Goal: Information Seeking & Learning: Learn about a topic

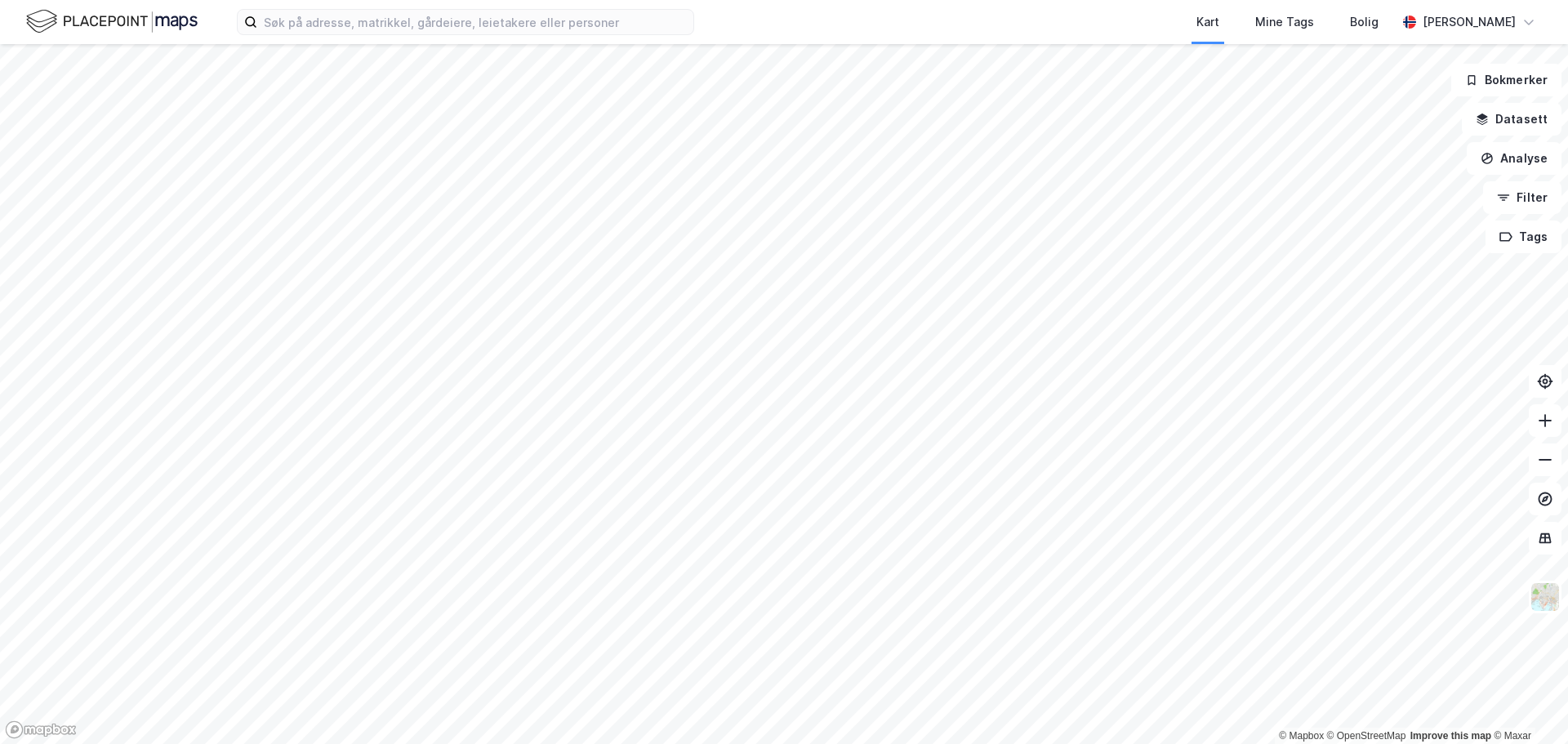
click at [910, 743] on html "Kart Mine Tags Bolig [PERSON_NAME] © Mapbox © OpenStreetMap Improve this map © …" at bounding box center [784, 372] width 1568 height 744
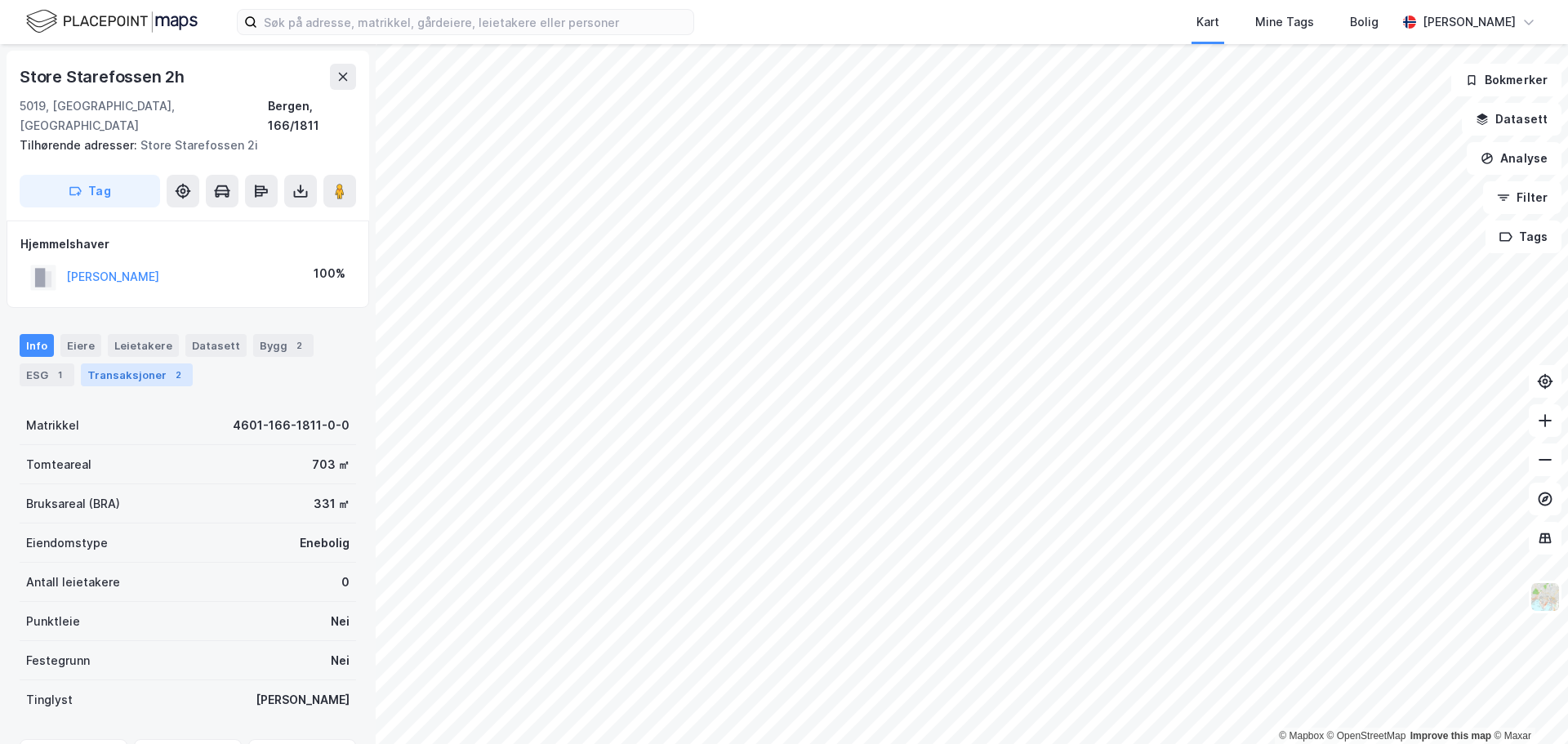
click at [130, 364] on div "Transaksjoner 2" at bounding box center [136, 375] width 112 height 23
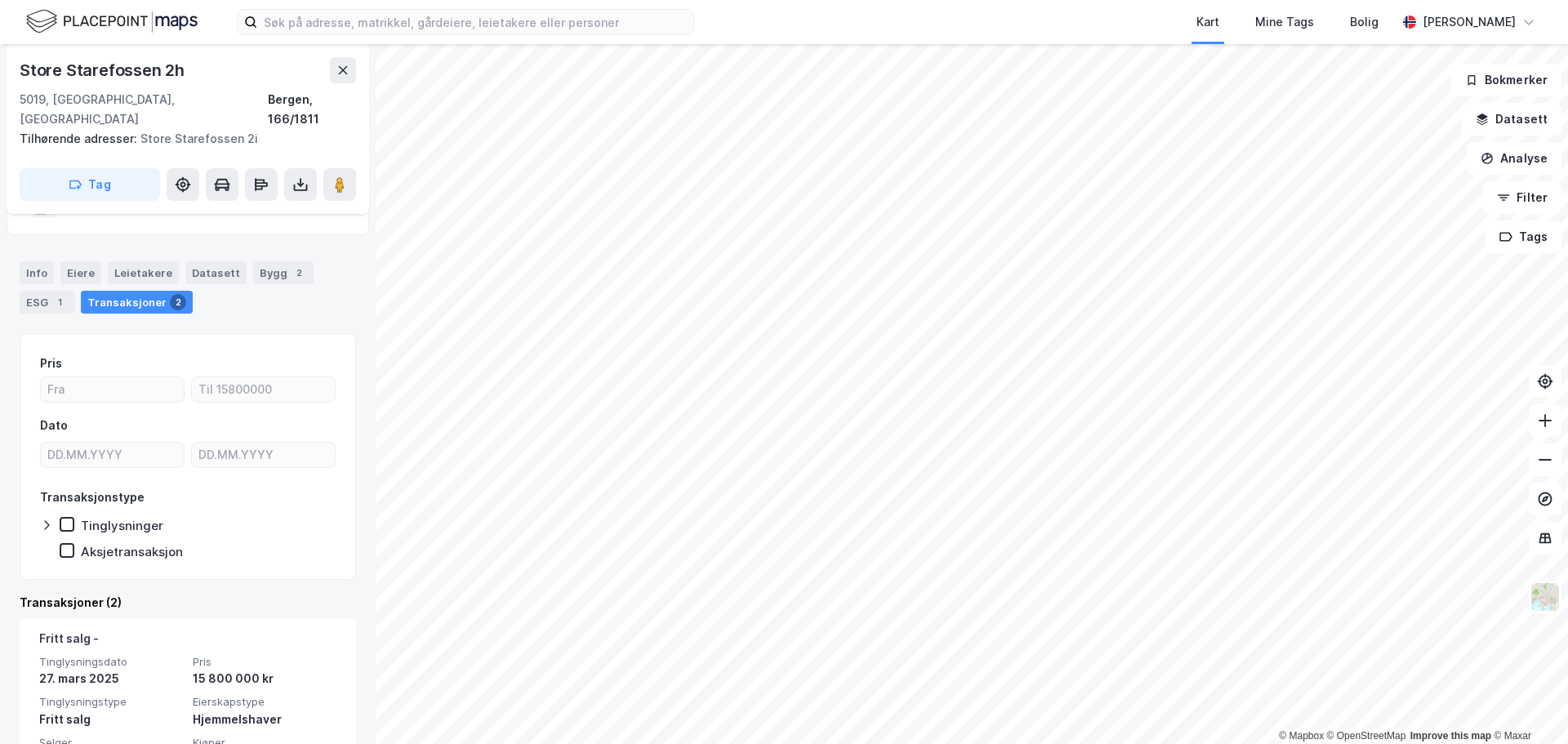
scroll to position [163, 0]
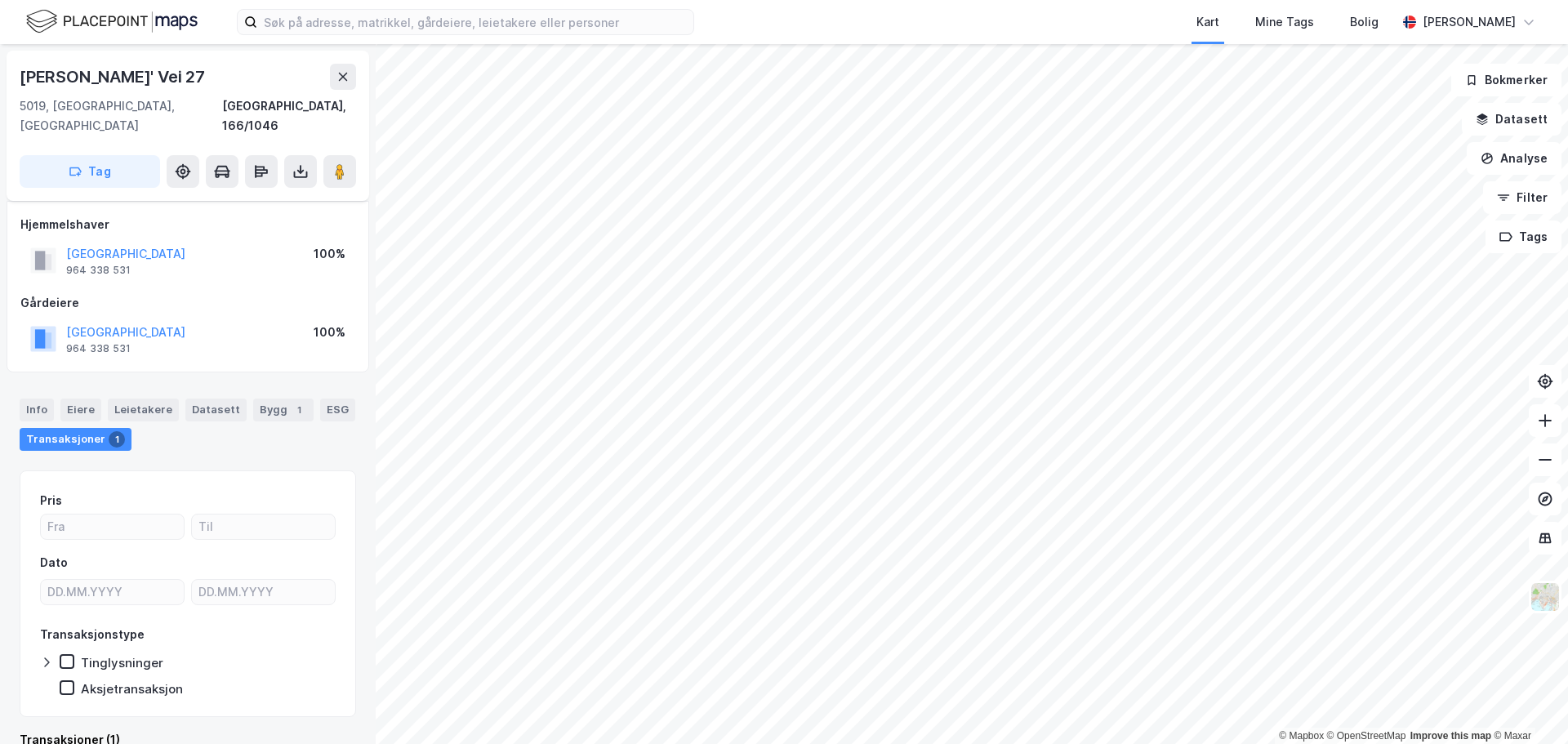
scroll to position [12, 0]
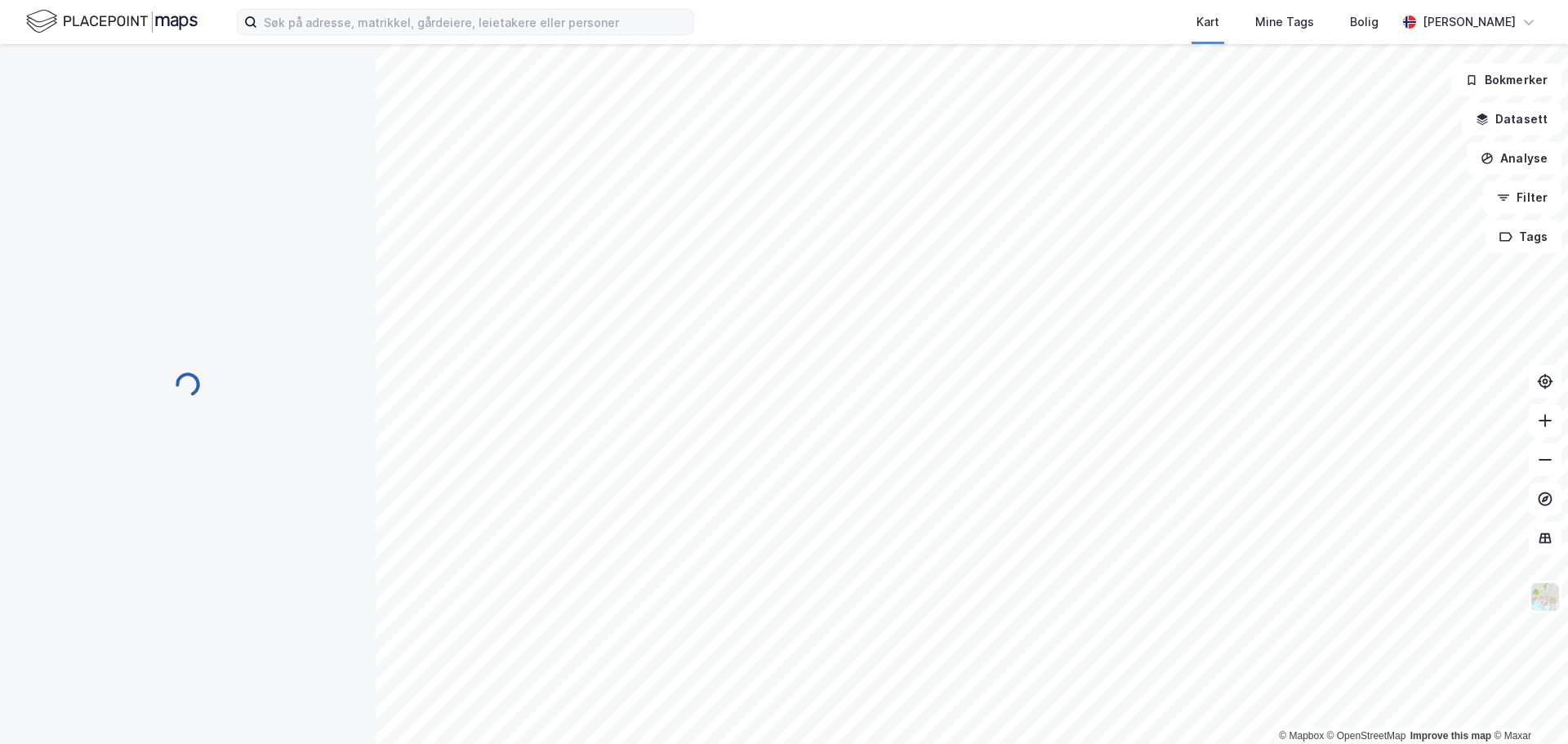
scroll to position [12, 0]
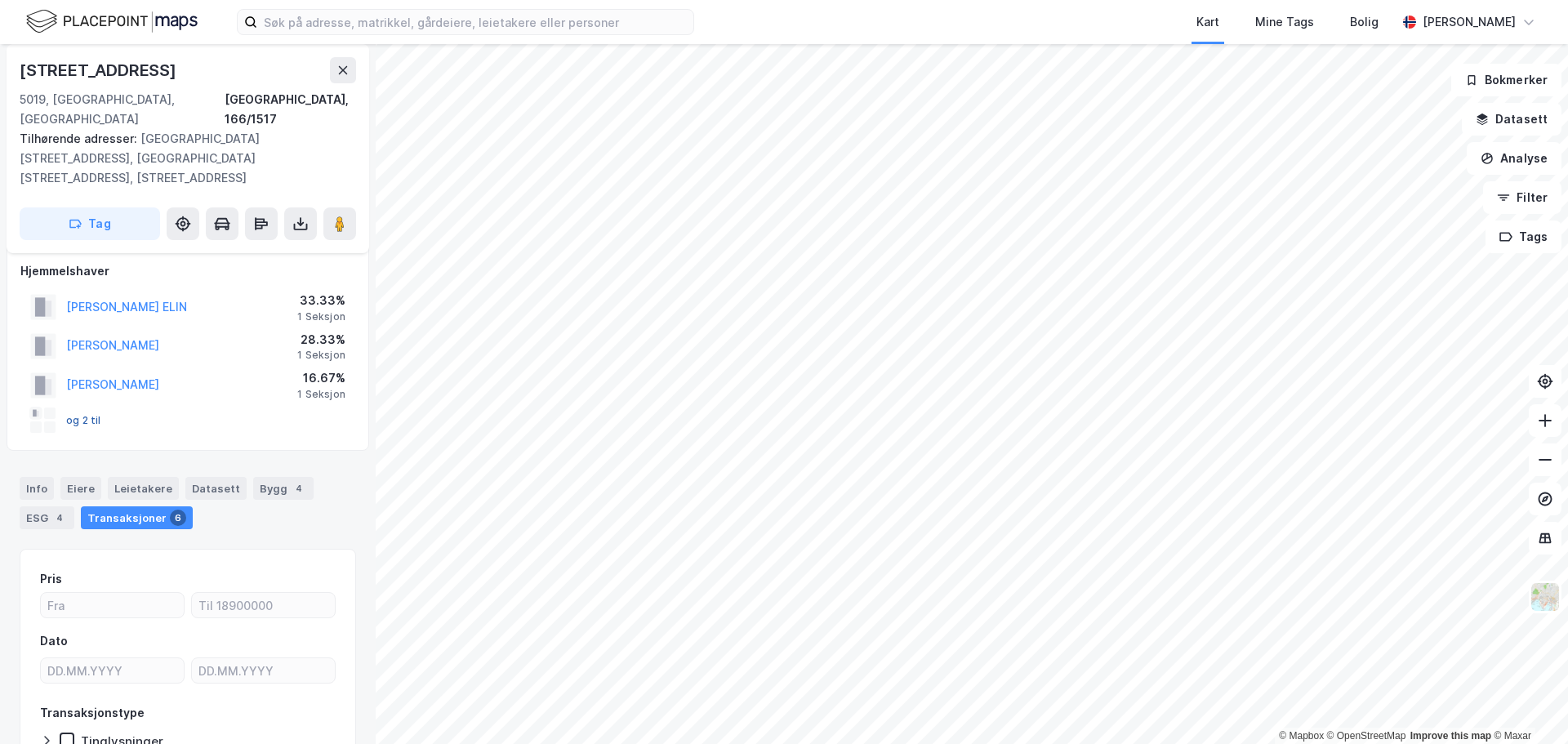
click at [0, 0] on button "og 2 til" at bounding box center [0, 0] width 0 height 0
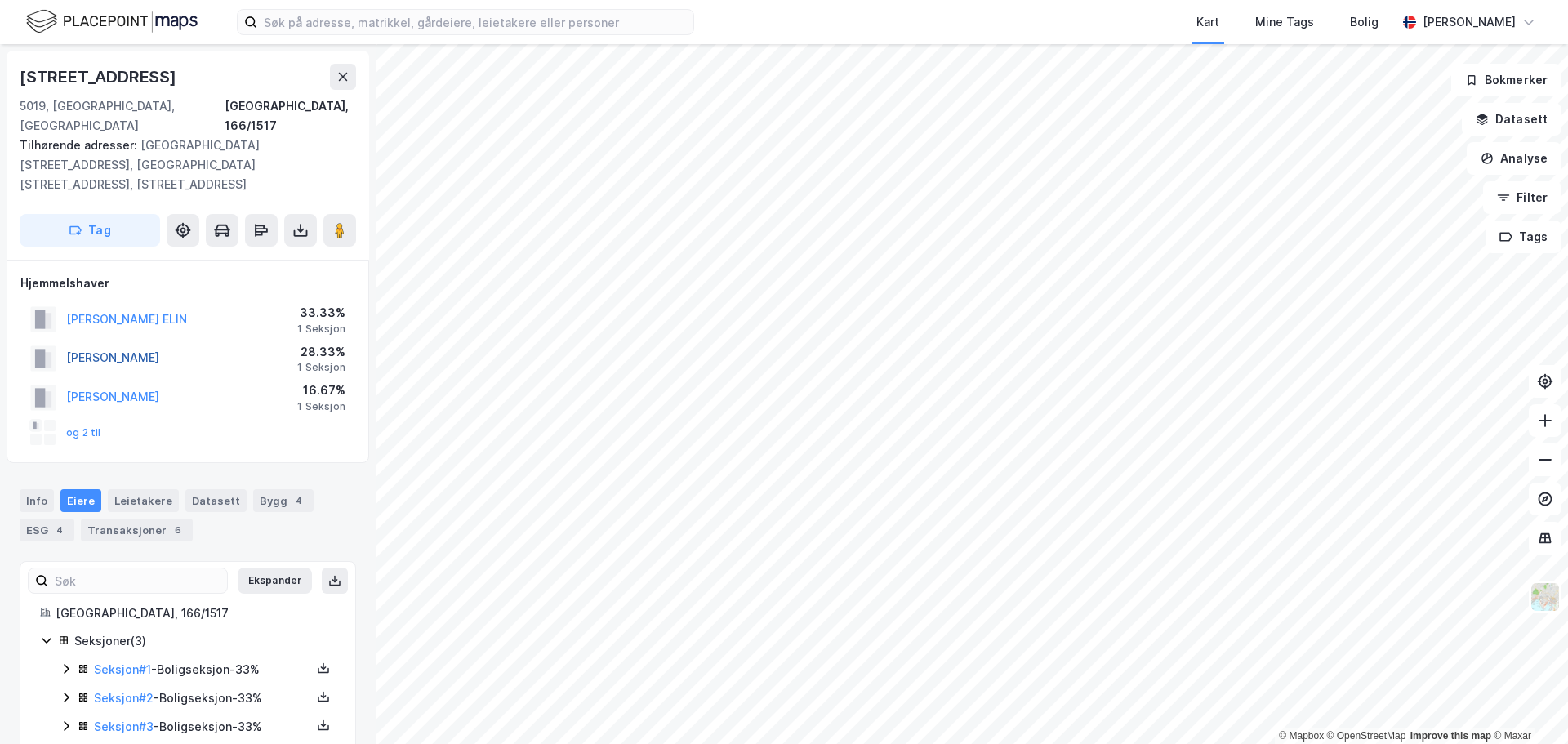
click at [0, 0] on button "[PERSON_NAME]" at bounding box center [0, 0] width 0 height 0
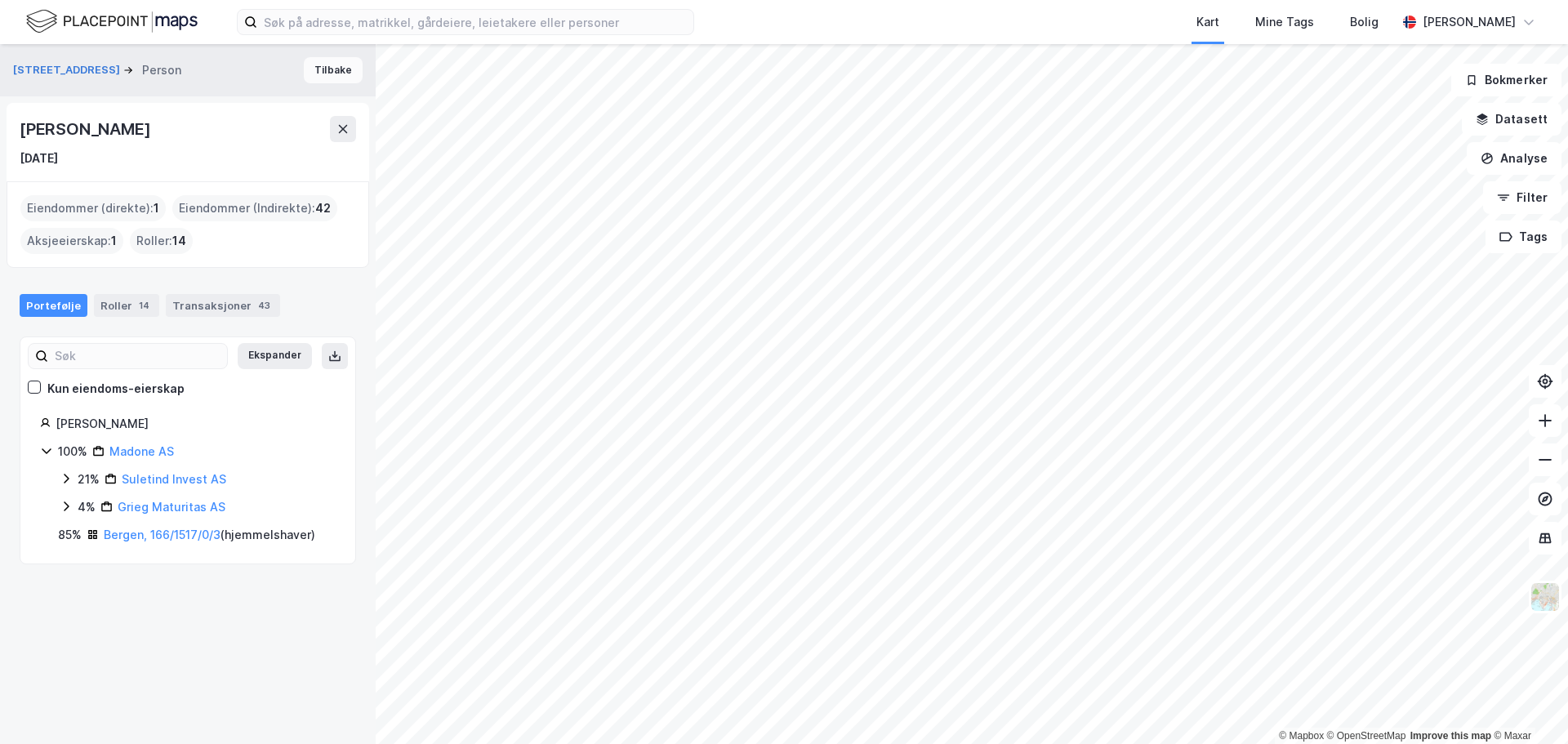
click at [331, 76] on button "Tilbake" at bounding box center [333, 70] width 59 height 26
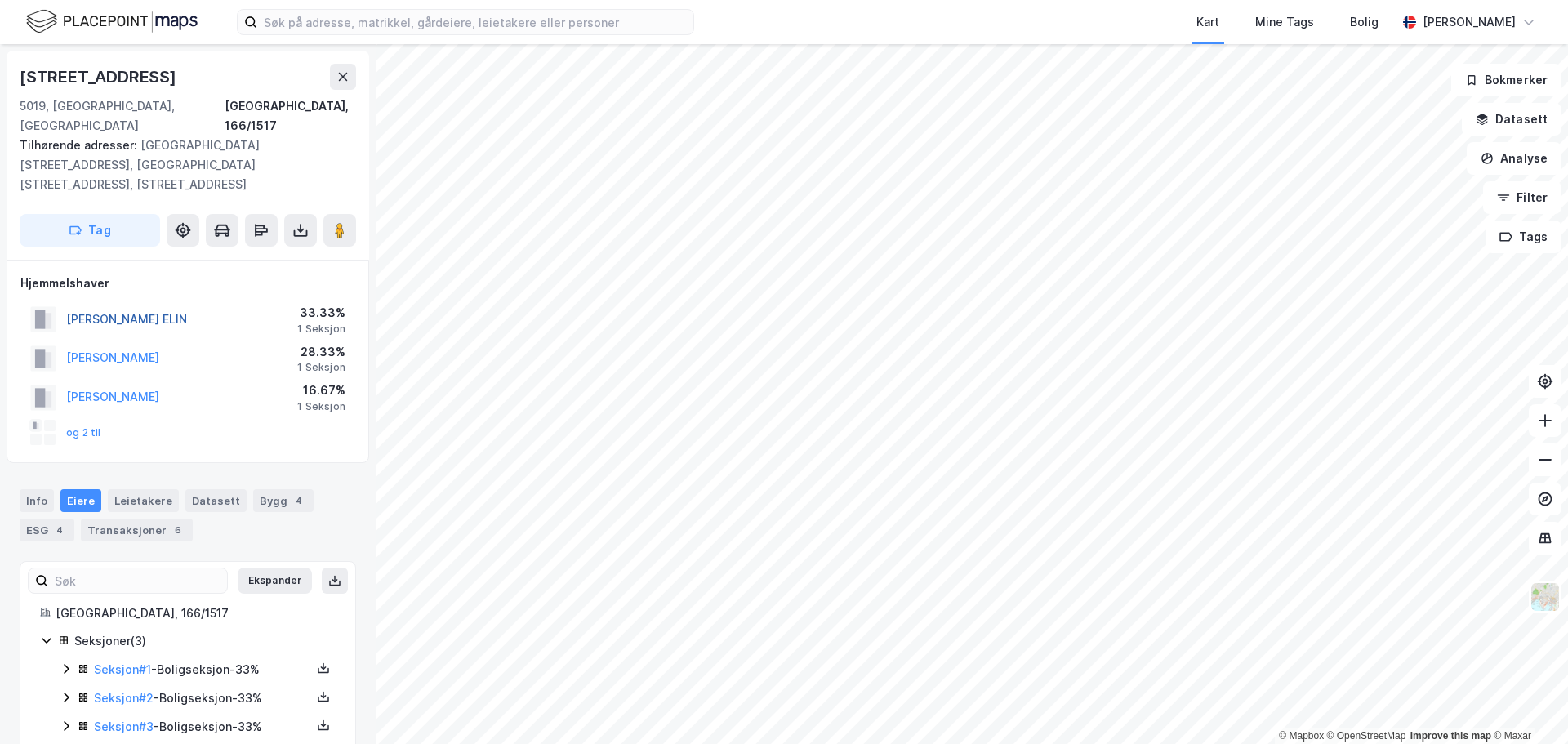
click at [0, 0] on button "[PERSON_NAME] ELIN" at bounding box center [0, 0] width 0 height 0
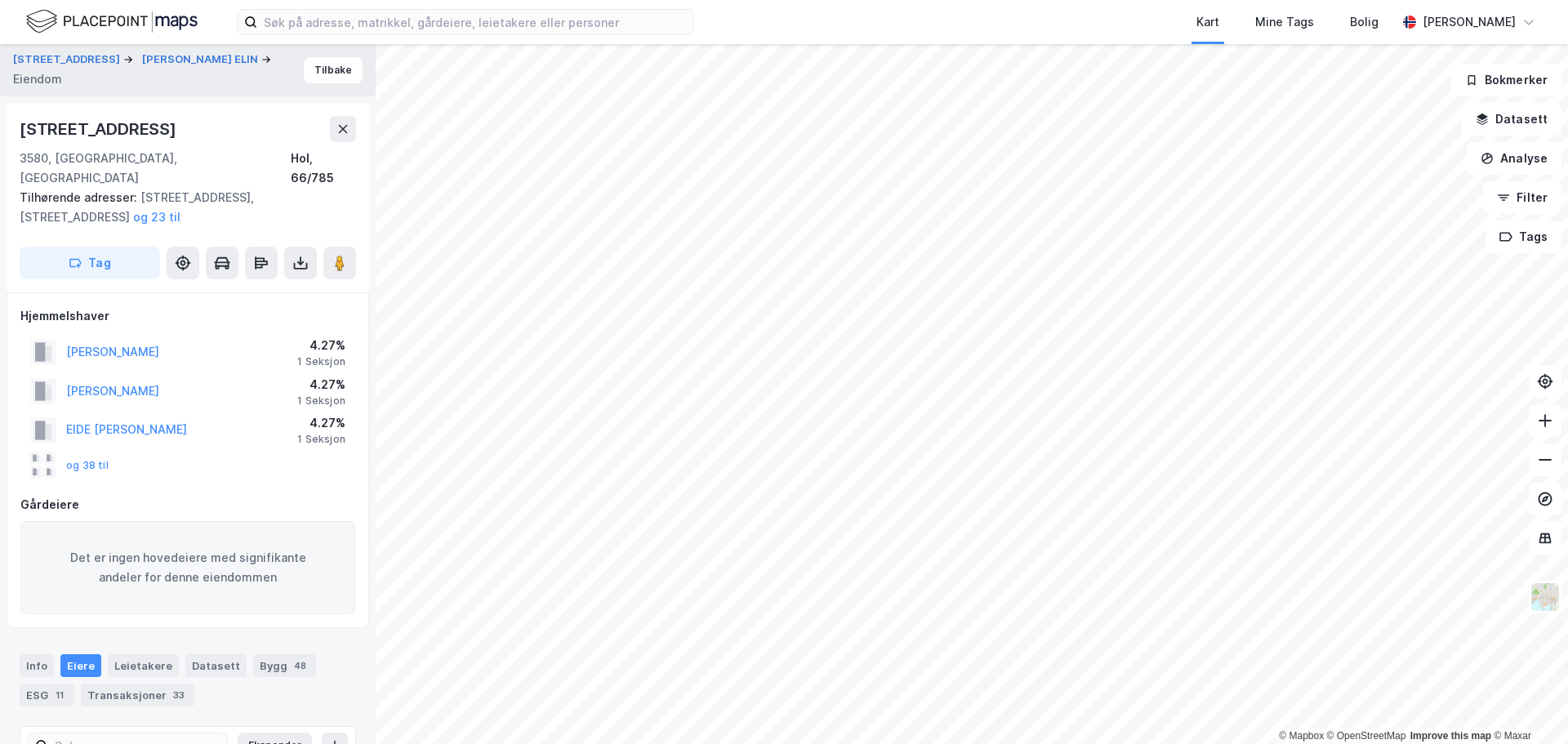
scroll to position [12, 0]
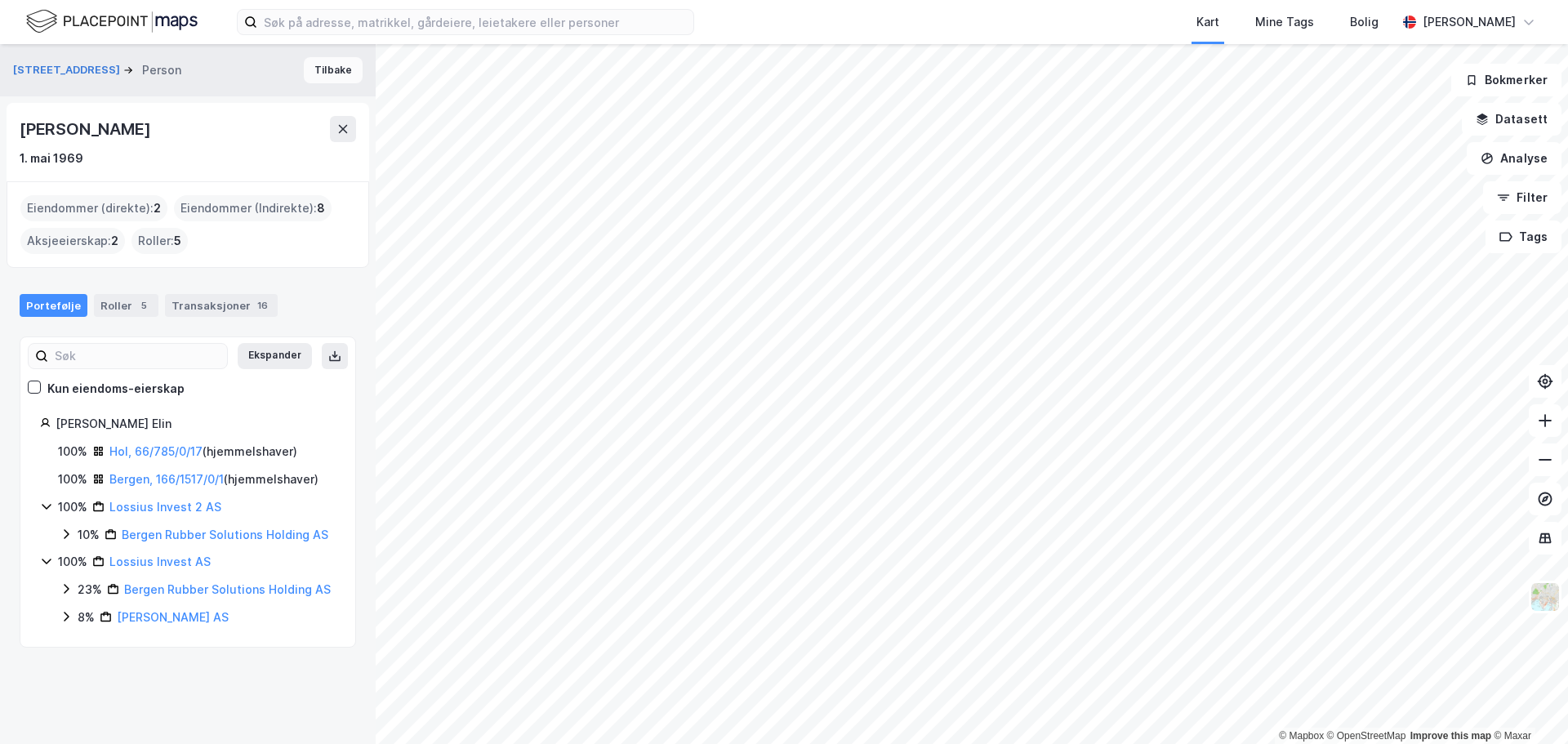
click at [317, 72] on button "Tilbake" at bounding box center [333, 70] width 59 height 26
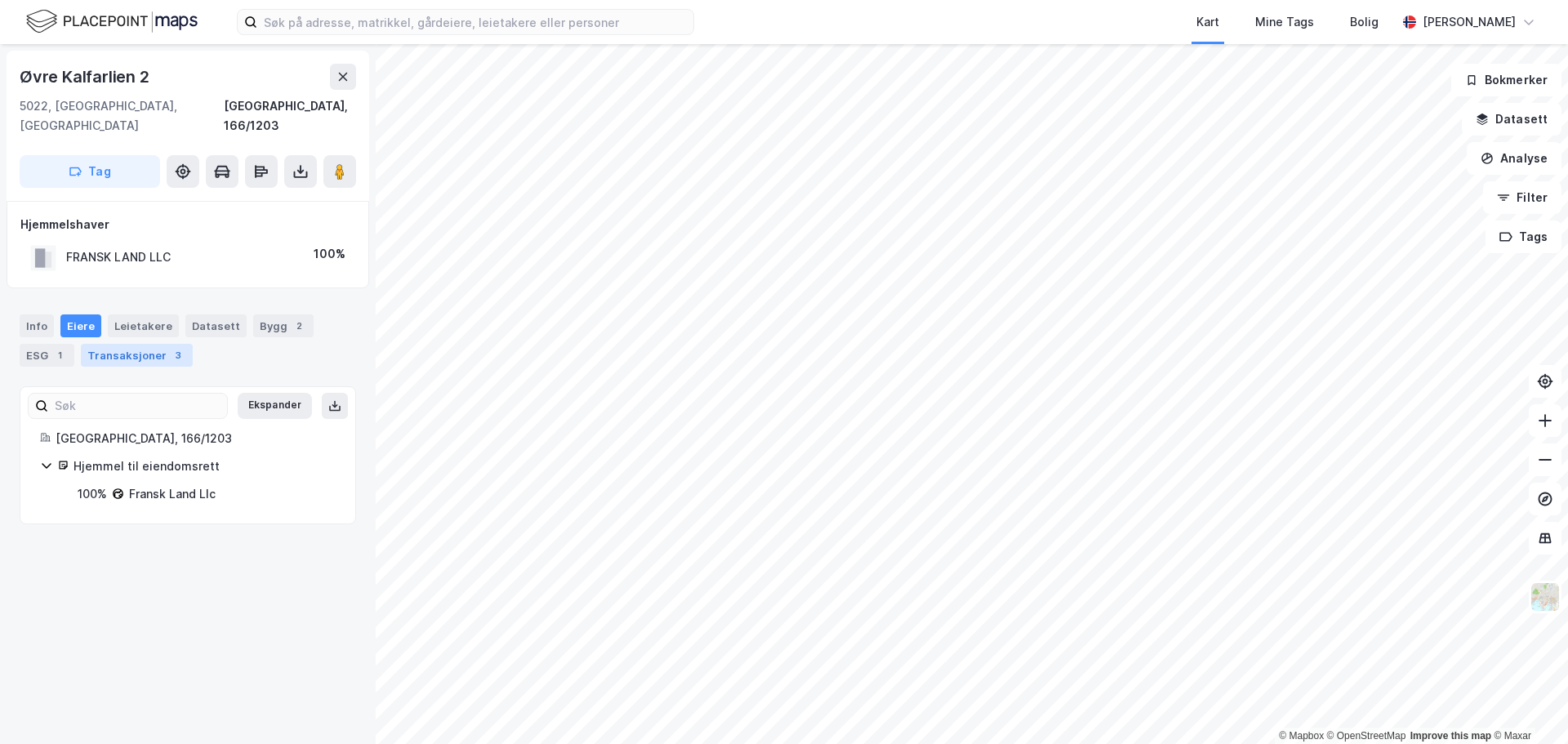
click at [148, 344] on div "Transaksjoner 3" at bounding box center [136, 355] width 112 height 23
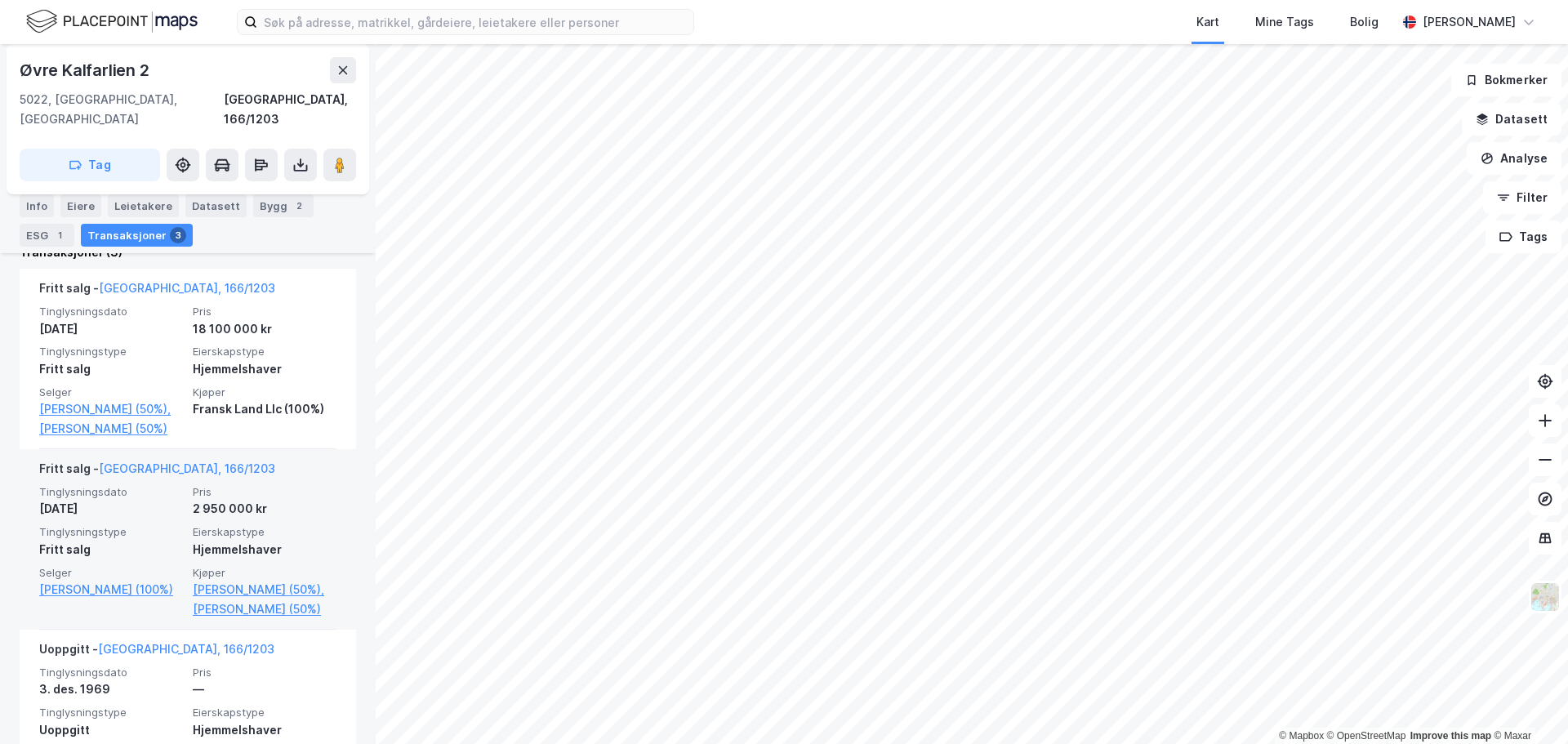
scroll to position [408, 0]
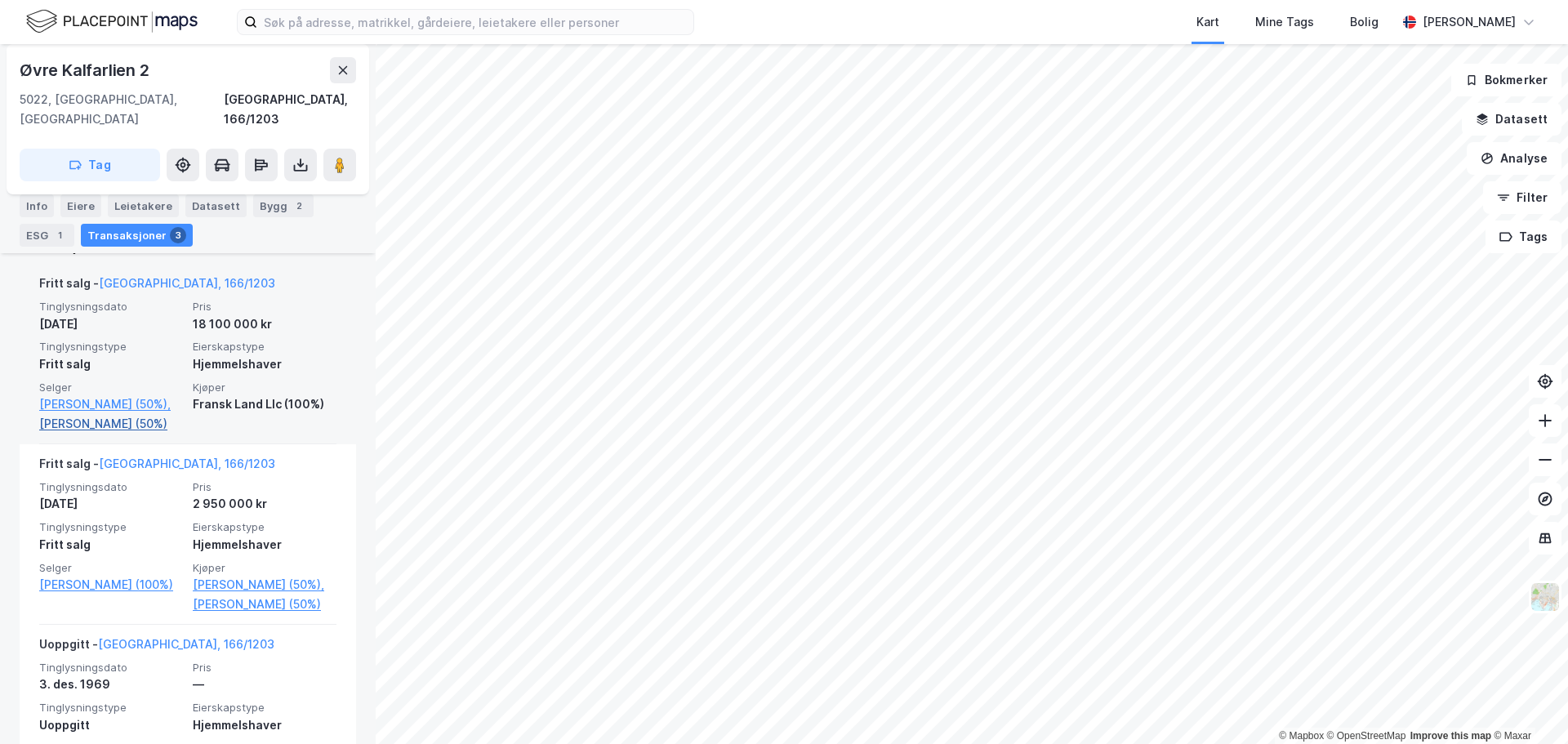
click at [72, 414] on link "[PERSON_NAME] (50%)" at bounding box center [111, 423] width 144 height 19
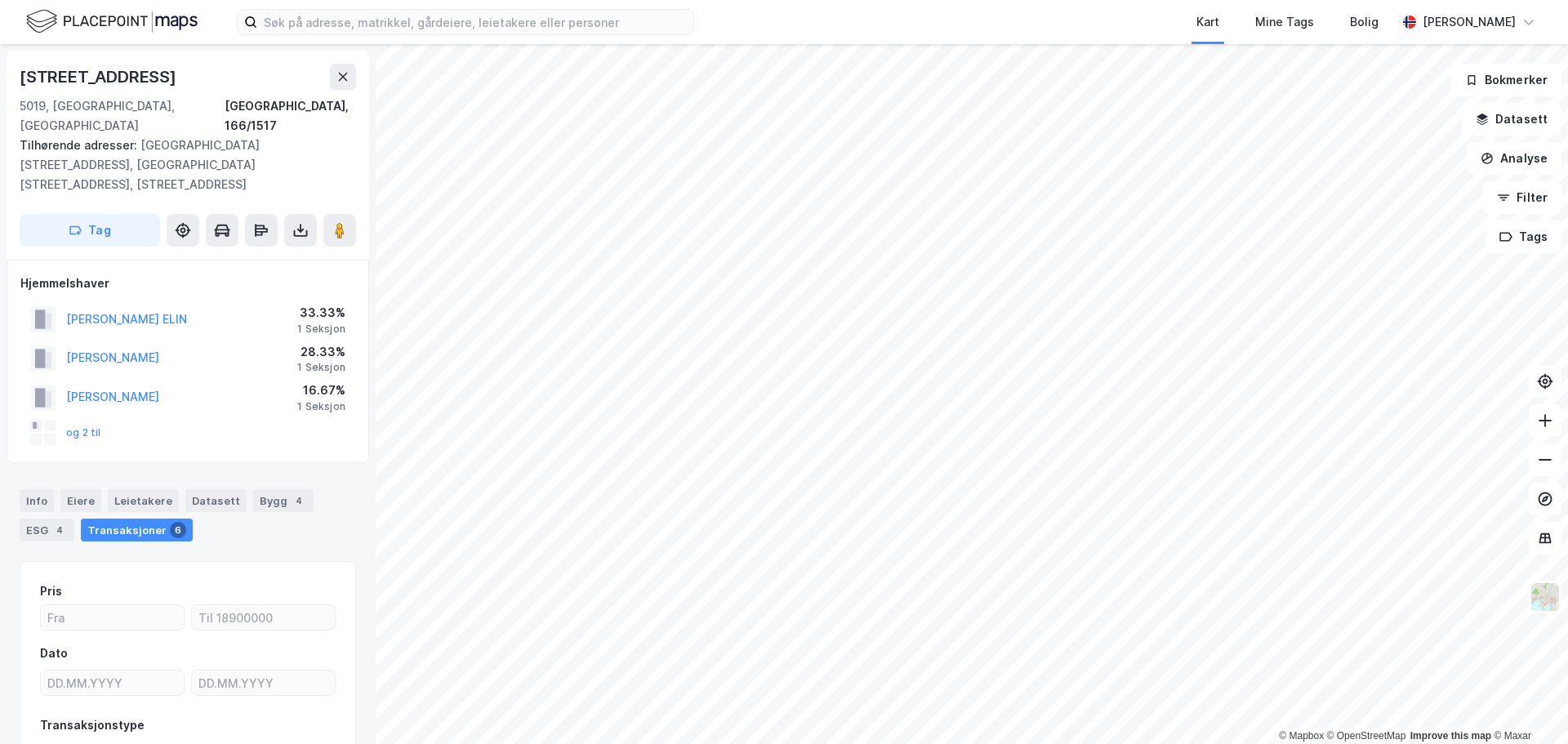
scroll to position [84, 0]
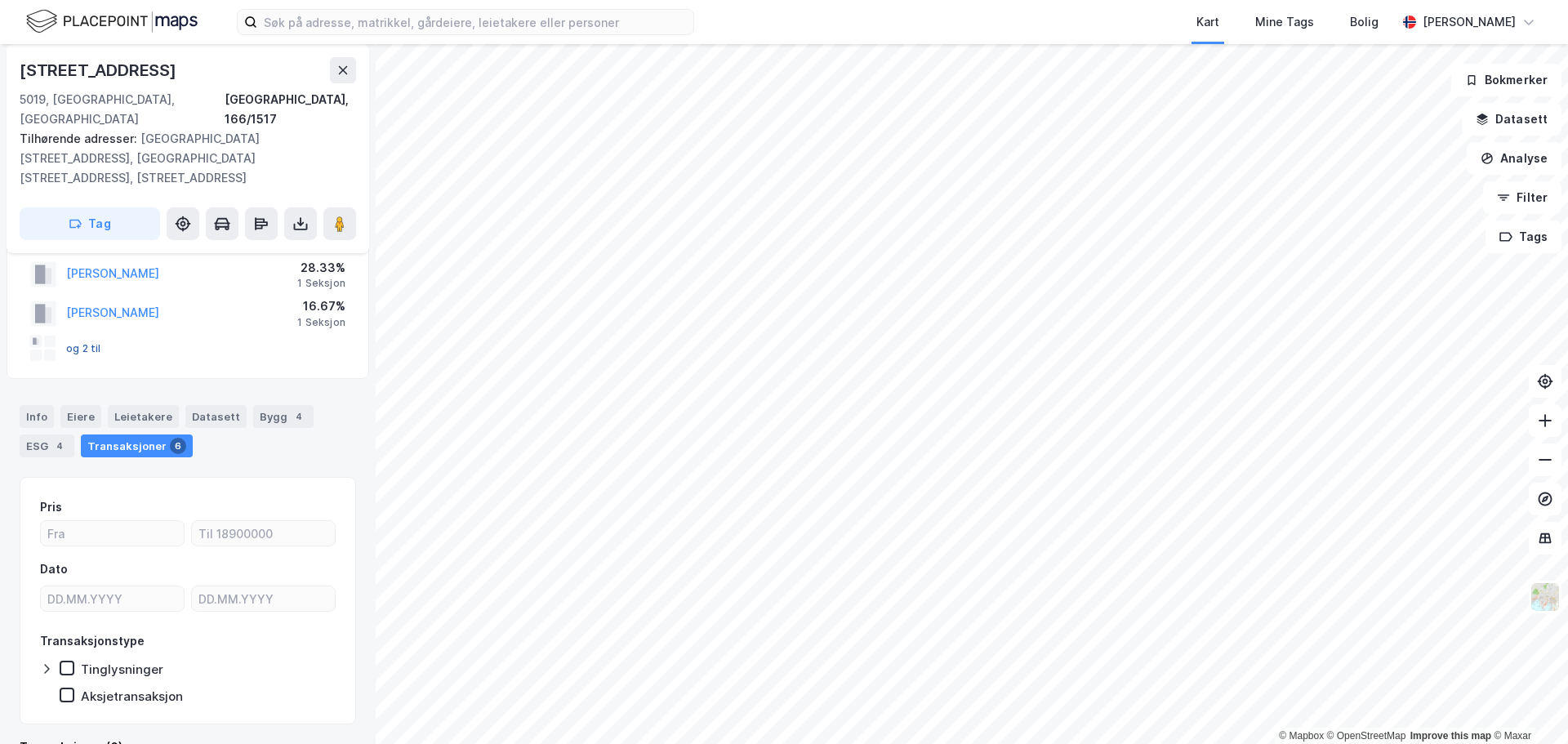
click at [0, 0] on button "og 2 til" at bounding box center [0, 0] width 0 height 0
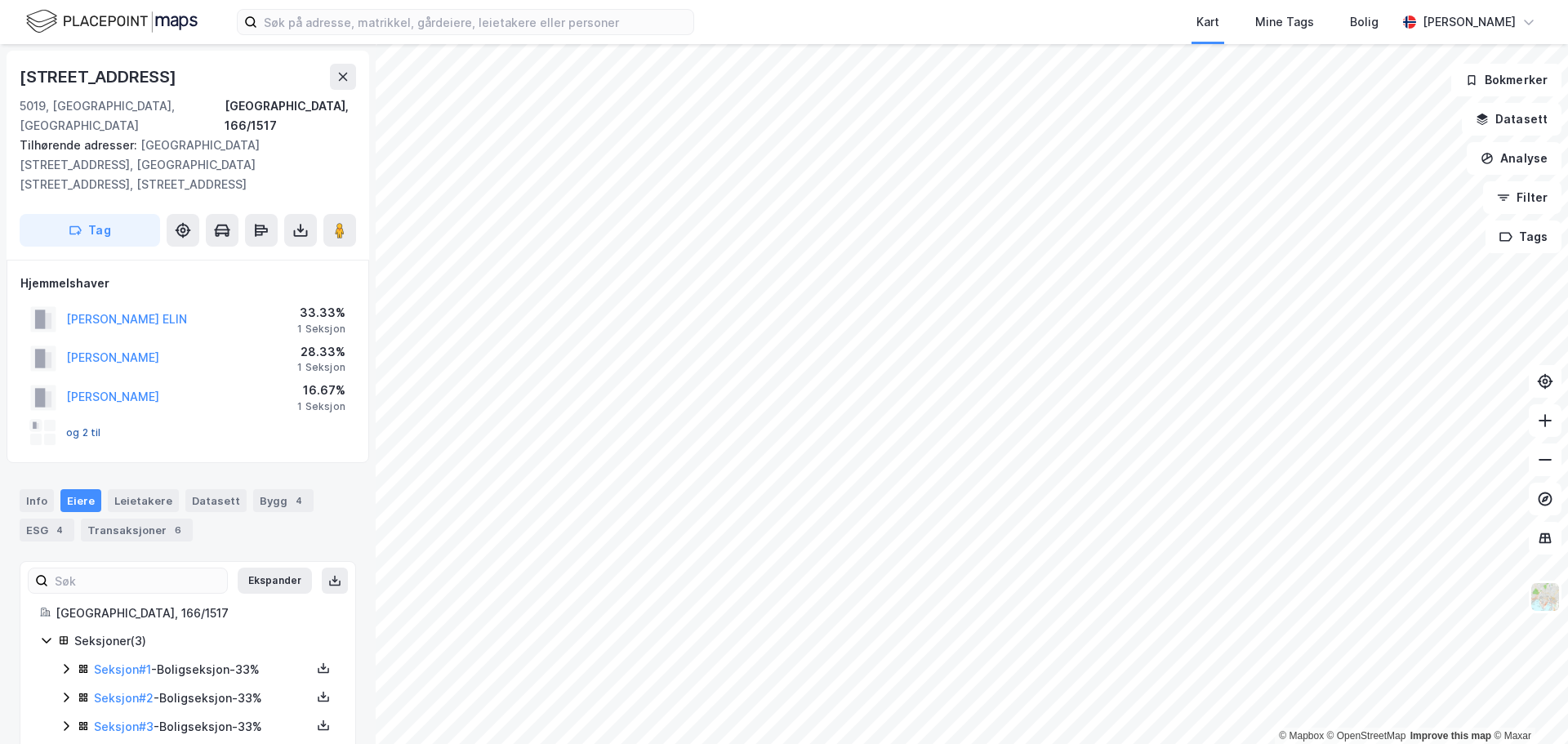
click at [0, 0] on button "og 2 til" at bounding box center [0, 0] width 0 height 0
click at [129, 662] on link "Seksjon # 1" at bounding box center [123, 669] width 58 height 13
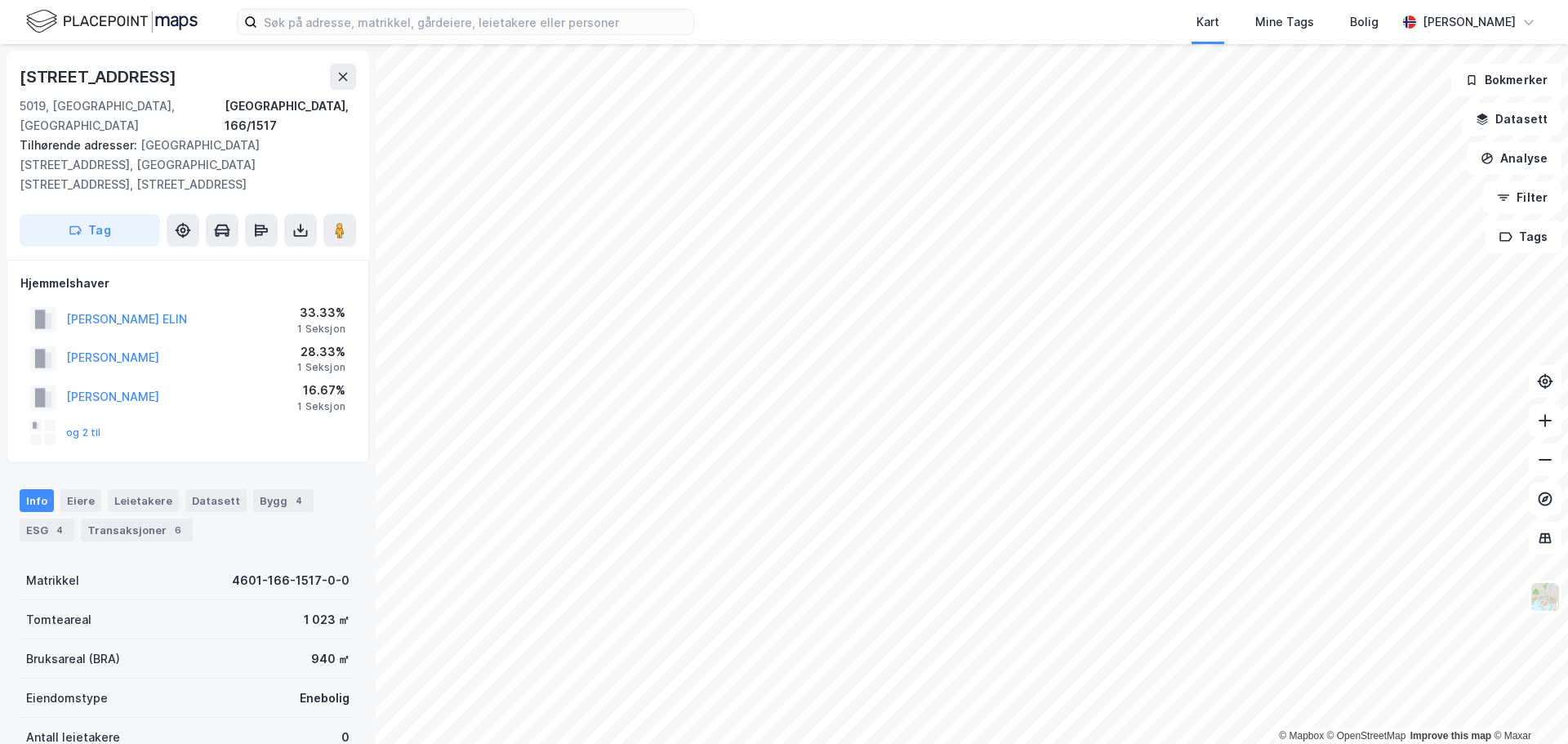
scroll to position [3, 0]
click at [0, 0] on button "og 2 til" at bounding box center [0, 0] width 0 height 0
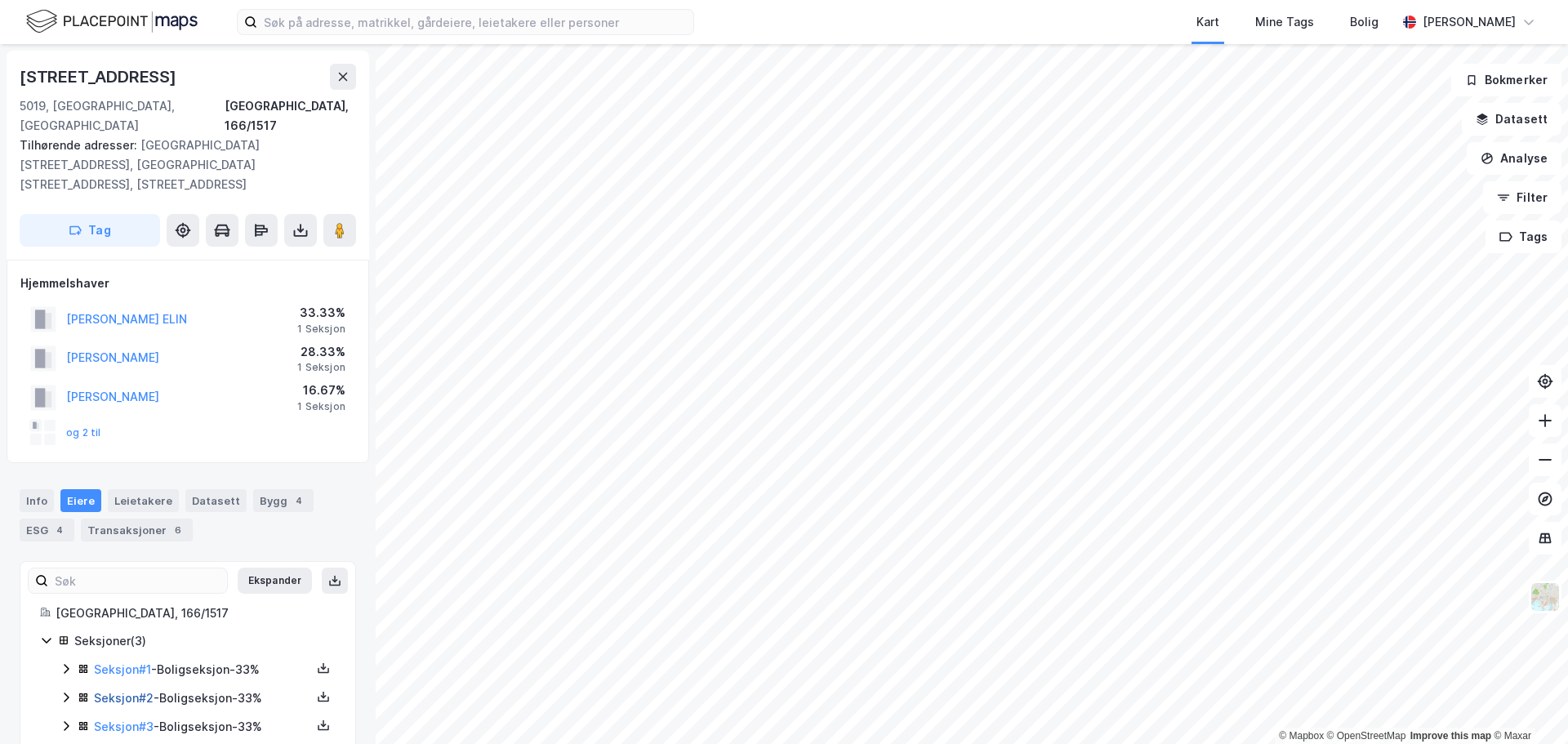
click at [112, 691] on link "Seksjon # 2" at bounding box center [124, 698] width 59 height 13
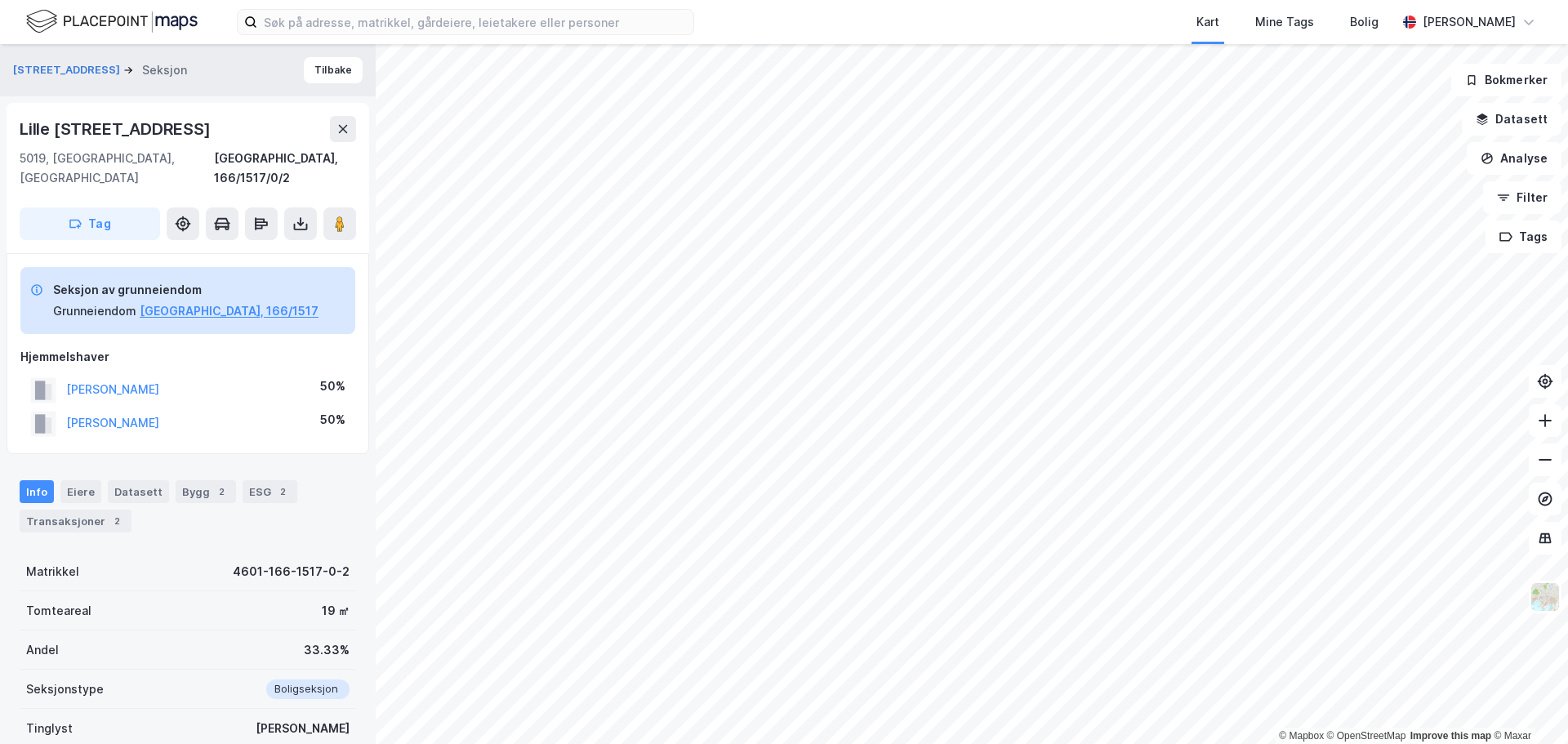
scroll to position [3, 0]
click at [73, 507] on div "Transaksjoner 2" at bounding box center [75, 518] width 112 height 23
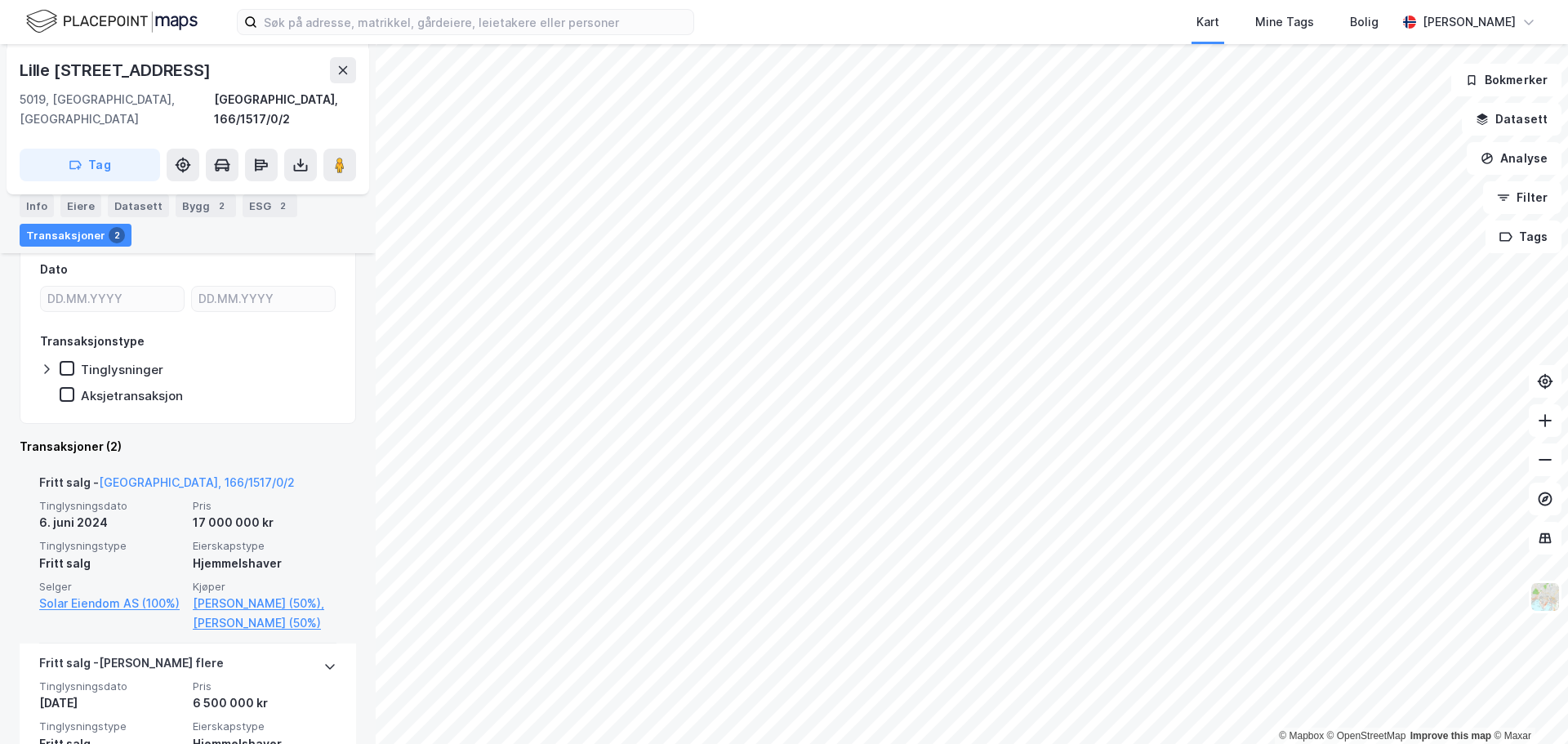
scroll to position [420, 0]
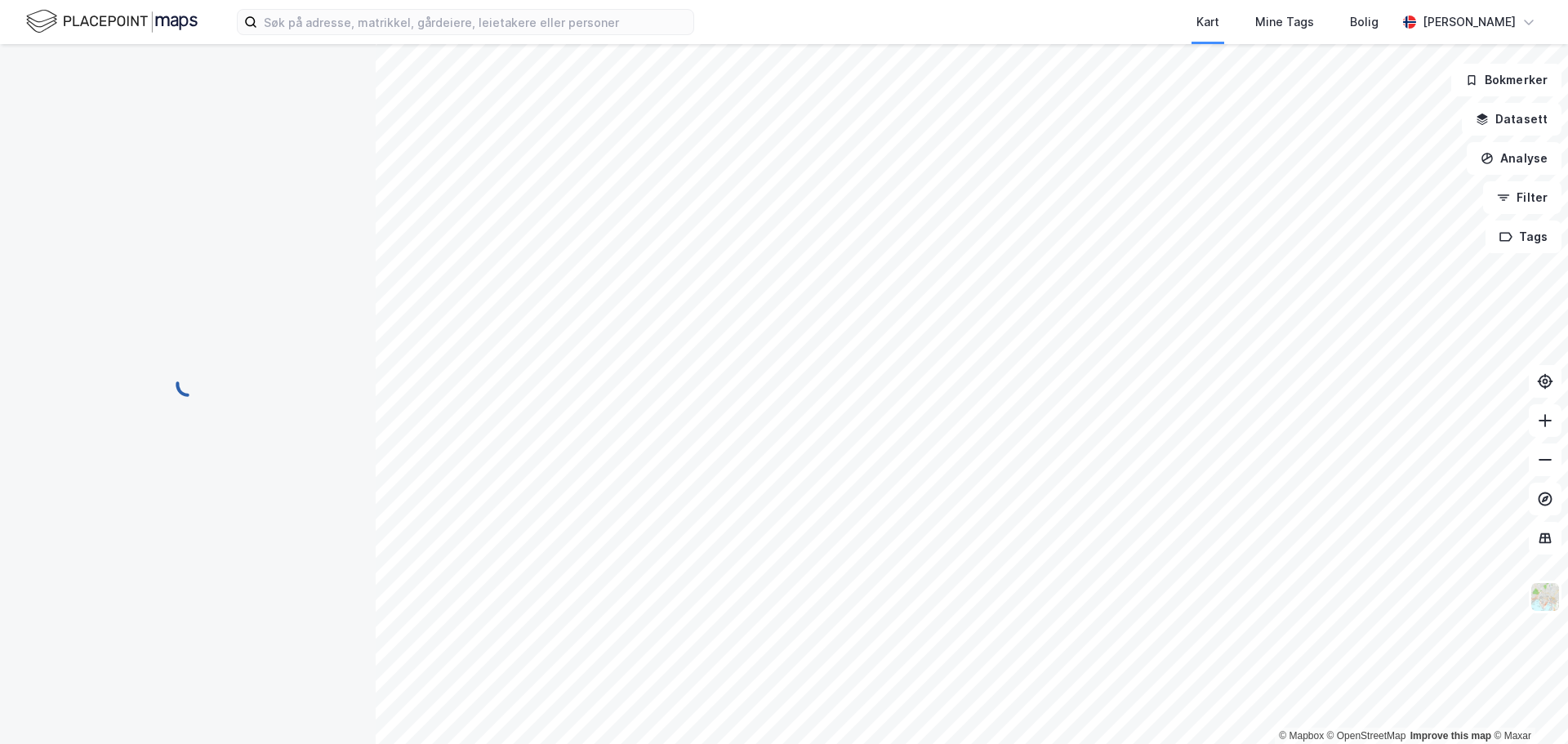
scroll to position [84, 0]
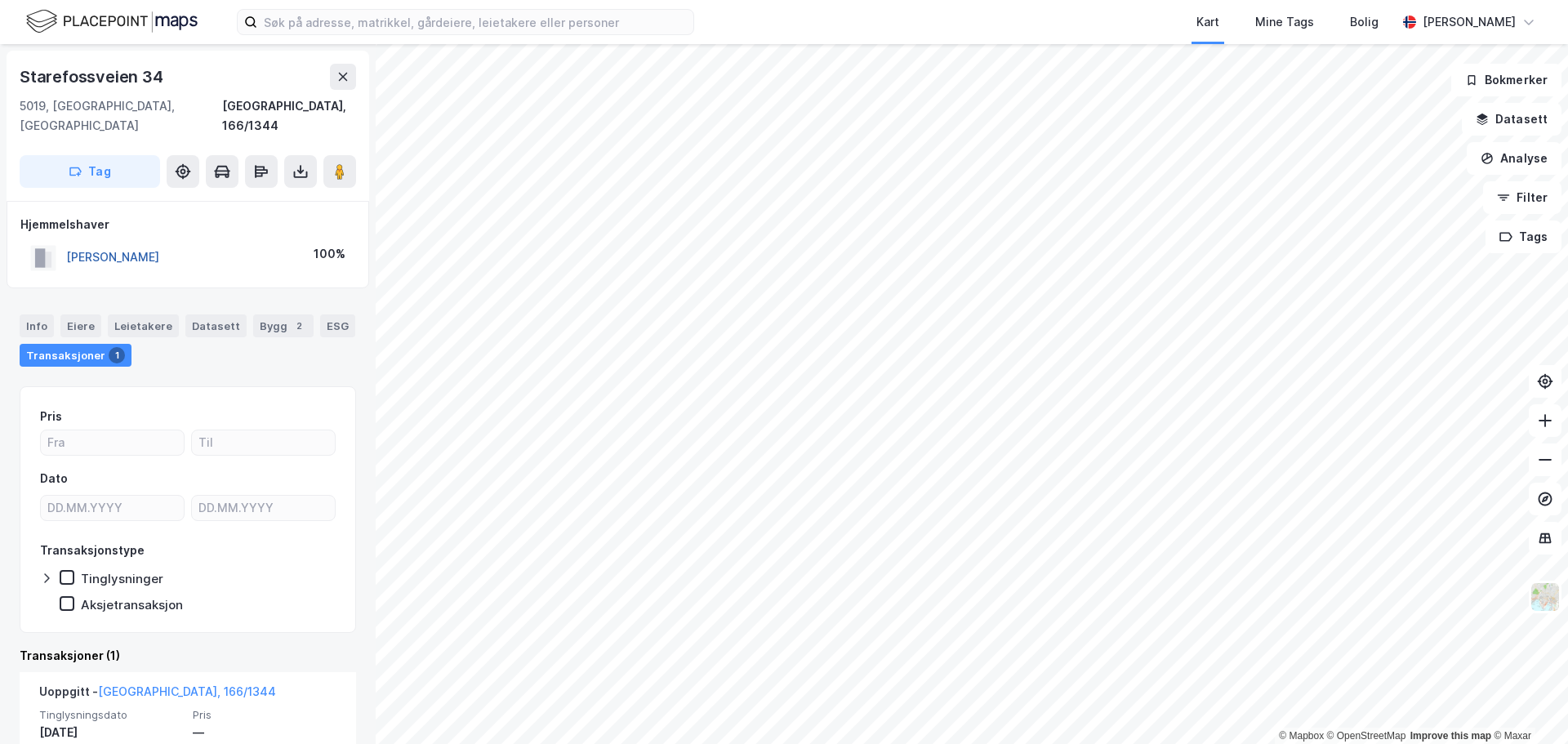
click at [0, 0] on button "[PERSON_NAME]" at bounding box center [0, 0] width 0 height 0
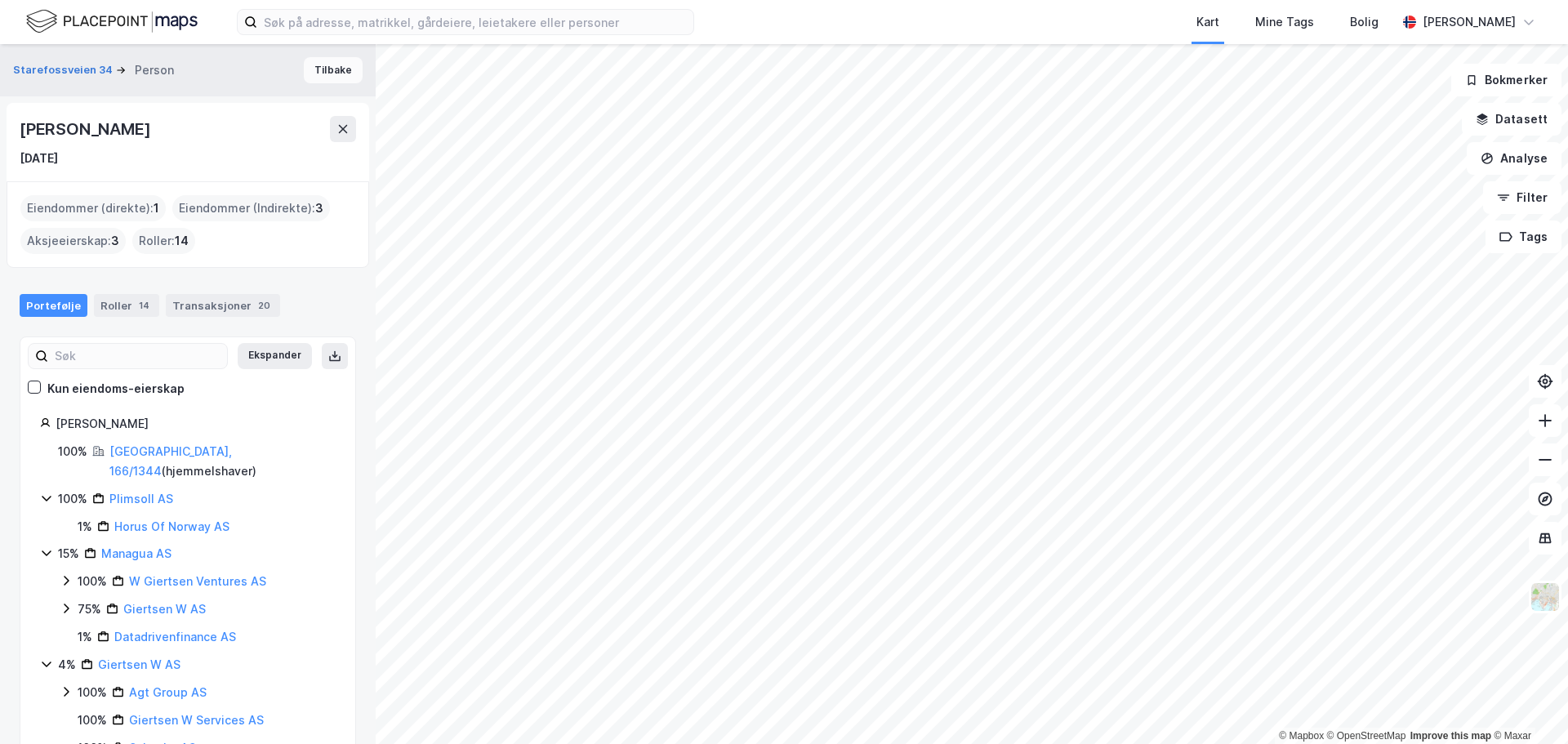
click at [339, 66] on button "Tilbake" at bounding box center [333, 70] width 59 height 26
